Goal: Information Seeking & Learning: Learn about a topic

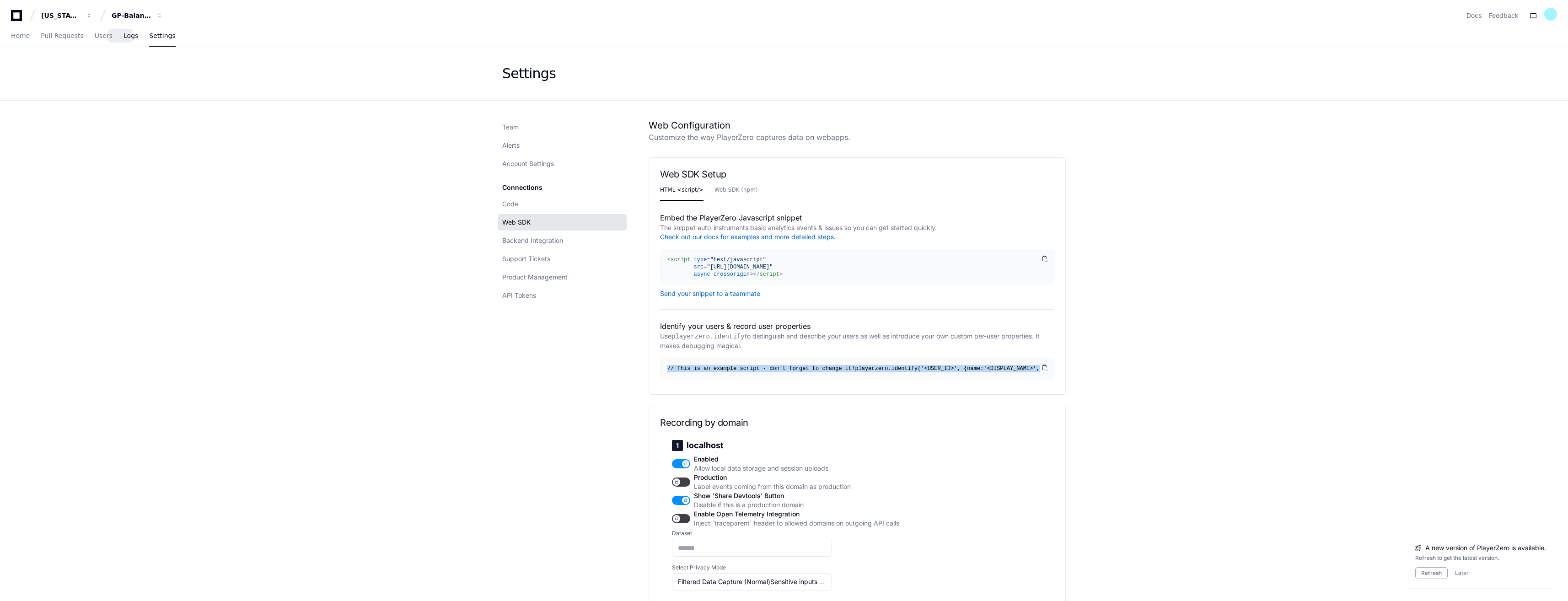
click at [124, 38] on span "Logs" at bounding box center [131, 35] width 15 height 5
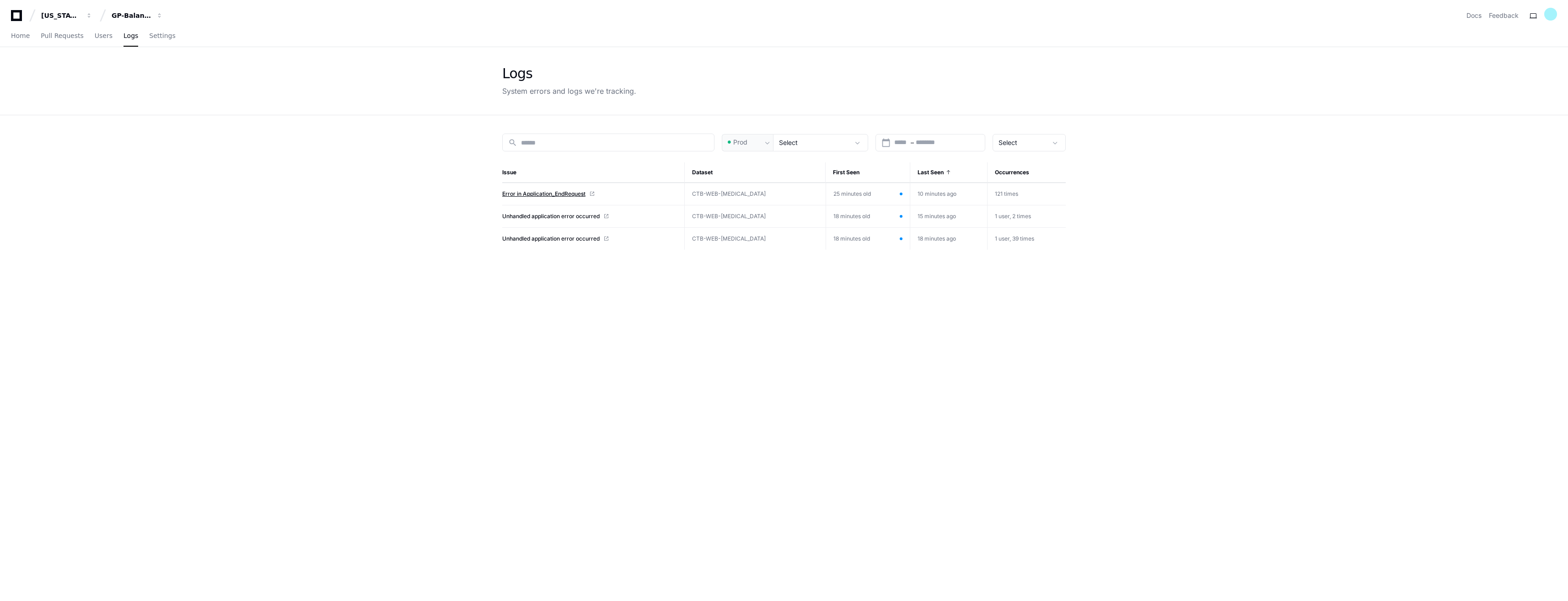
click at [551, 195] on span "Error in Application_EndRequest" at bounding box center [544, 194] width 83 height 7
click at [1135, 329] on app-issue-list-page "Logs System errors and logs we're tracking. search Prod Select calendar_today S…" at bounding box center [784, 381] width 1568 height 669
click at [525, 218] on span "Unhandled application error occurred" at bounding box center [551, 216] width 97 height 7
click at [547, 241] on span "Unhandled application error occurred" at bounding box center [551, 239] width 97 height 7
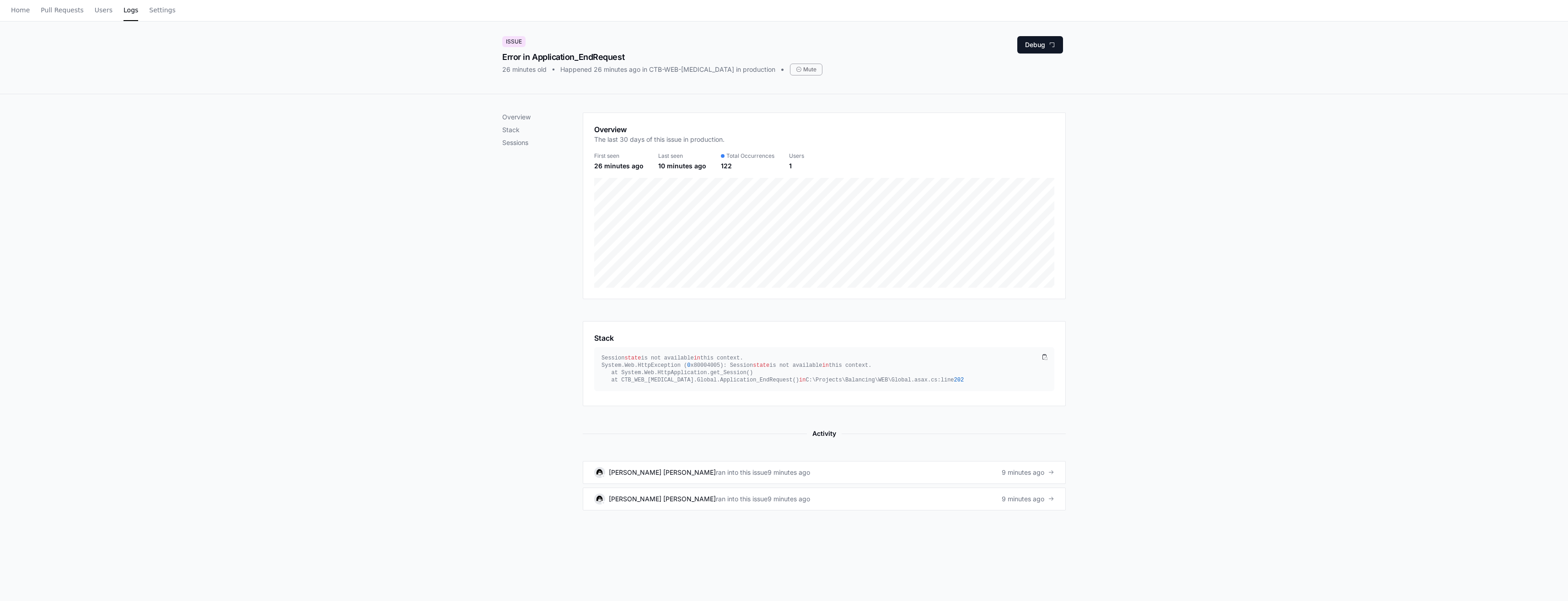
scroll to position [46, 0]
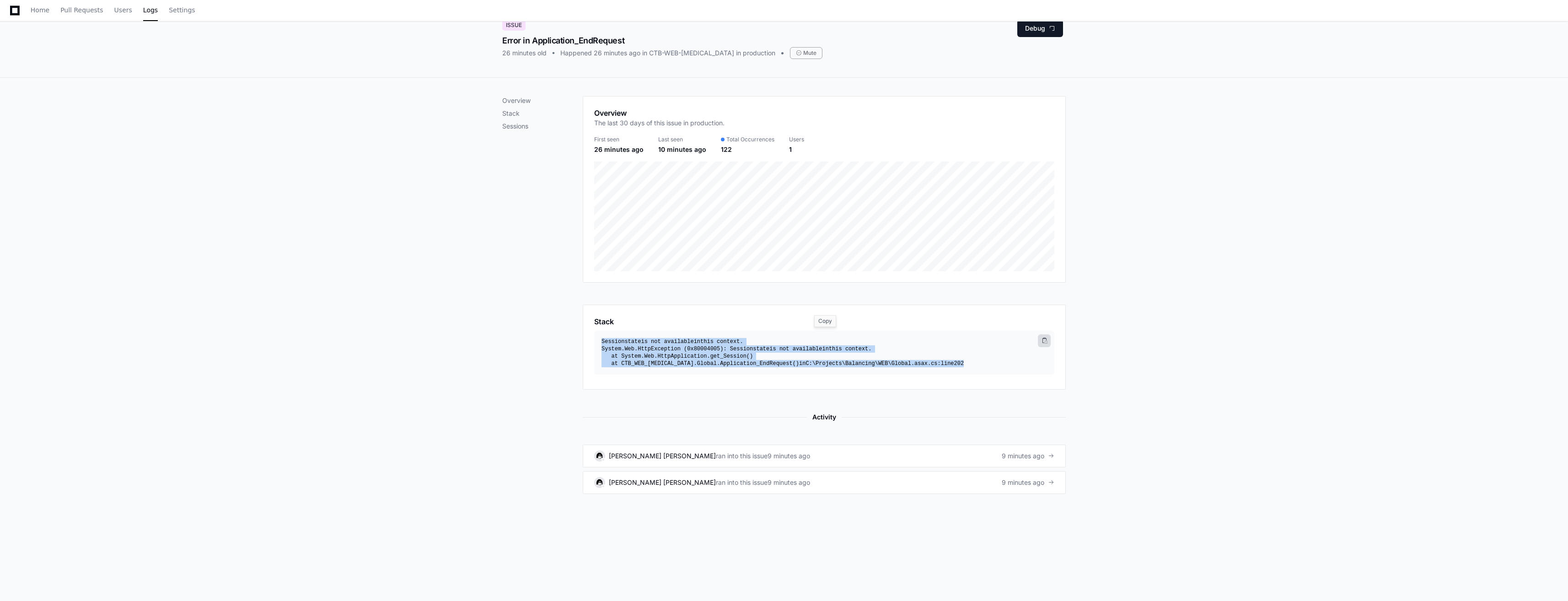
click at [1047, 341] on span at bounding box center [1044, 340] width 5 height 5
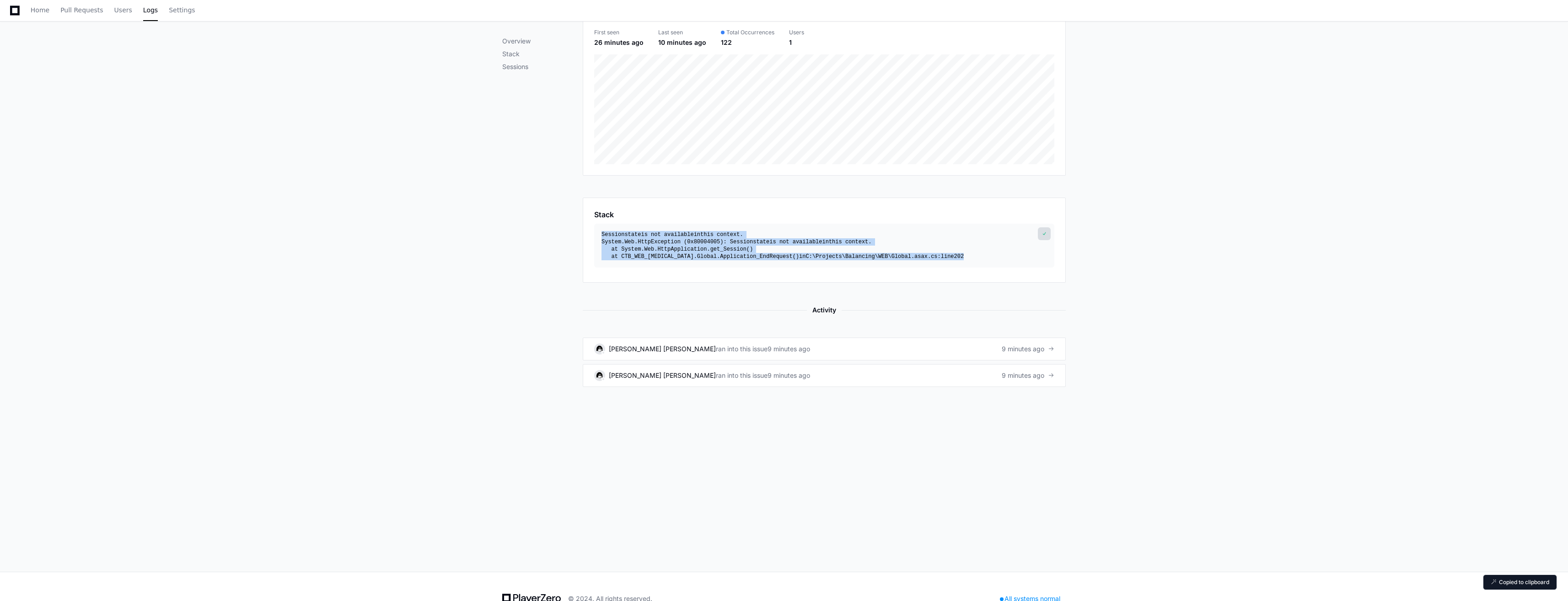
scroll to position [155, 0]
click at [811, 353] on link "Walter Yunnuen Garcia ran into this issue 9 minutes ago 9 minutes ago" at bounding box center [824, 348] width 483 height 23
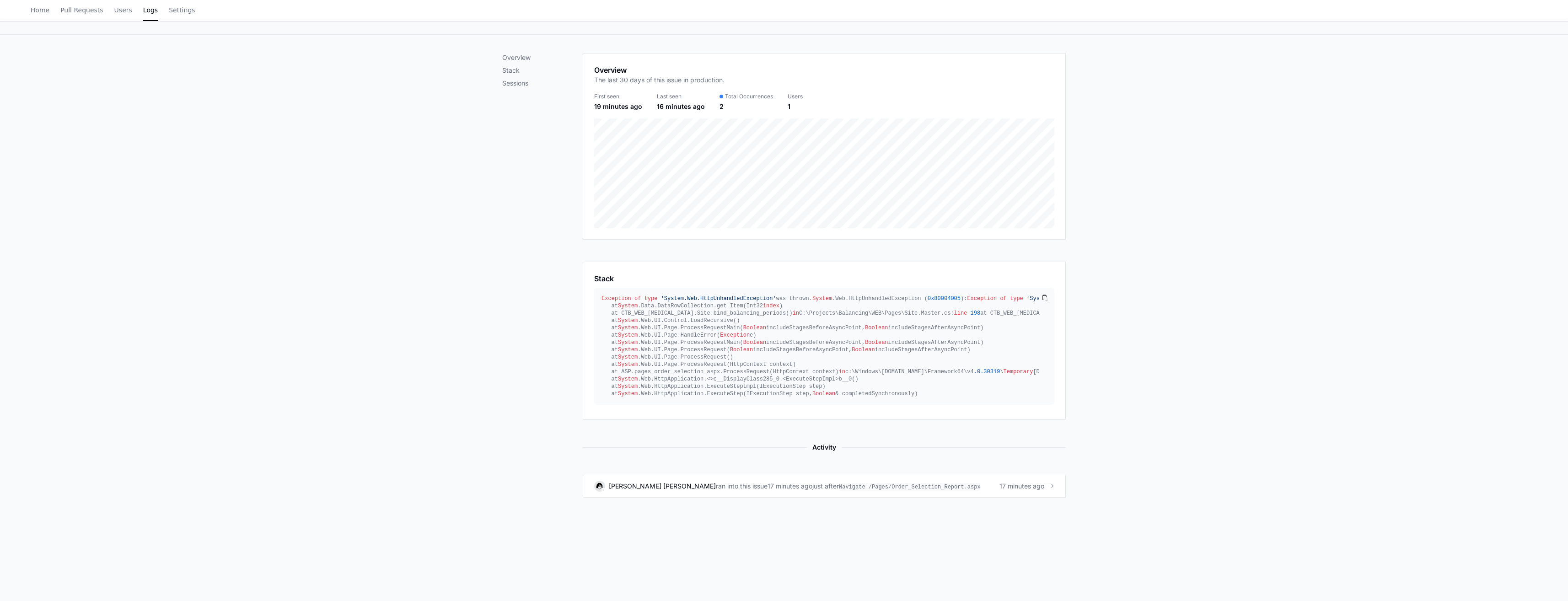
scroll to position [86, 0]
